Goal: Navigation & Orientation: Find specific page/section

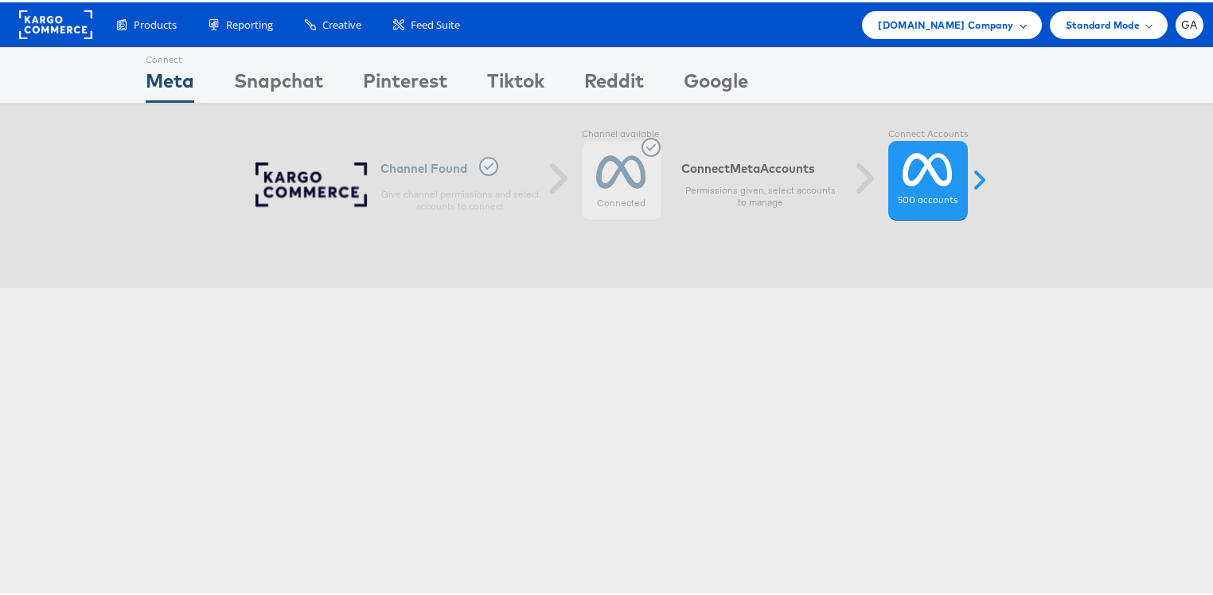
click at [1006, 23] on div "Cars.com Company" at bounding box center [951, 22] width 147 height 17
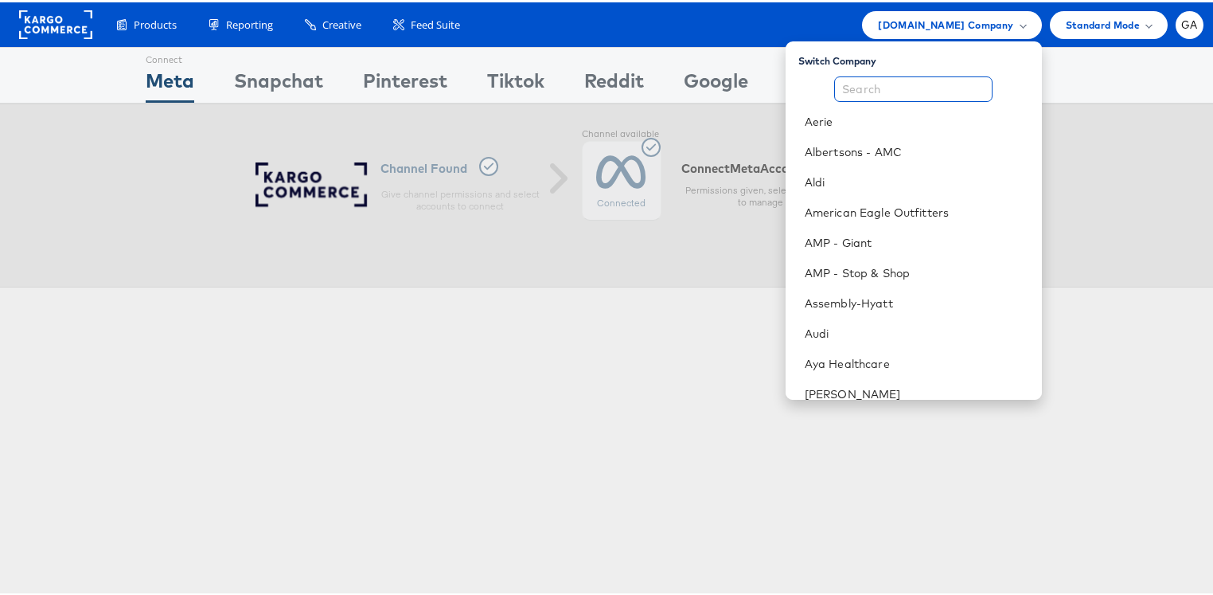
click at [908, 86] on input "text" at bounding box center [913, 86] width 158 height 25
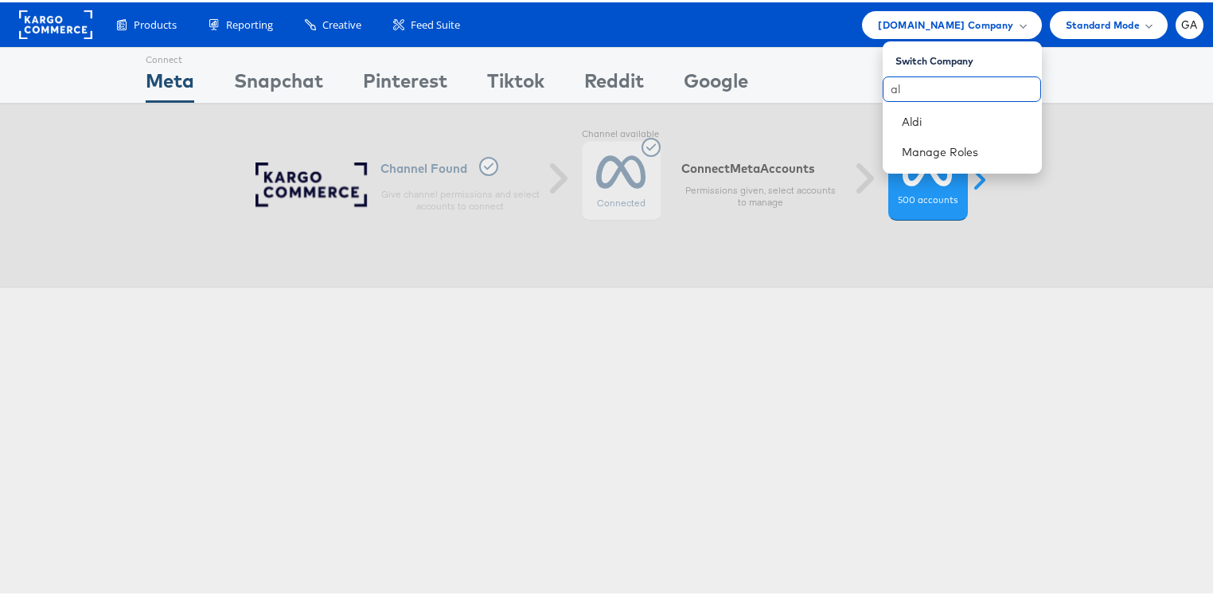
type input "a"
type input "aya"
click at [927, 113] on link "Aya Healthcare" at bounding box center [965, 119] width 127 height 16
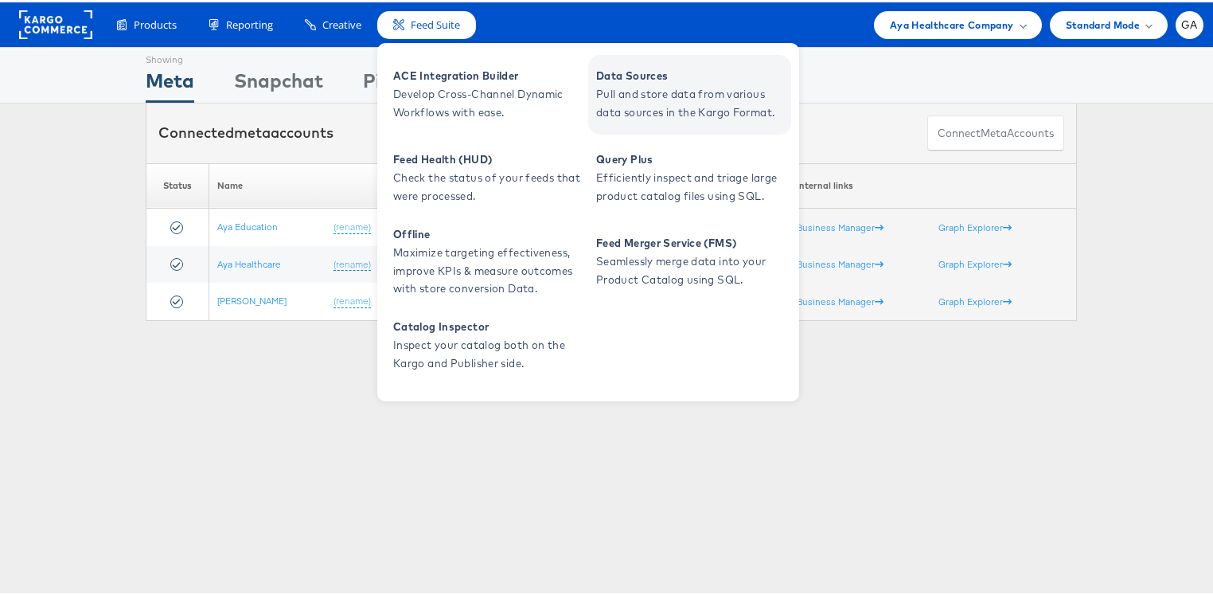
click at [670, 72] on span "Data Sources" at bounding box center [691, 73] width 191 height 18
